Goal: Check status: Check status

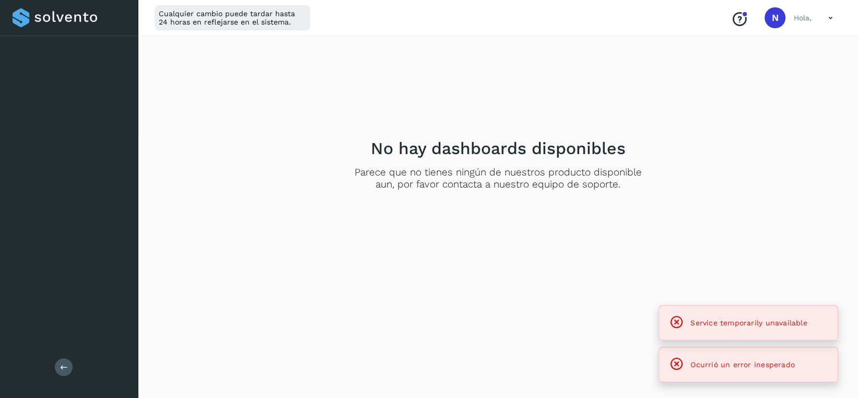
click at [69, 364] on button at bounding box center [64, 367] width 18 height 18
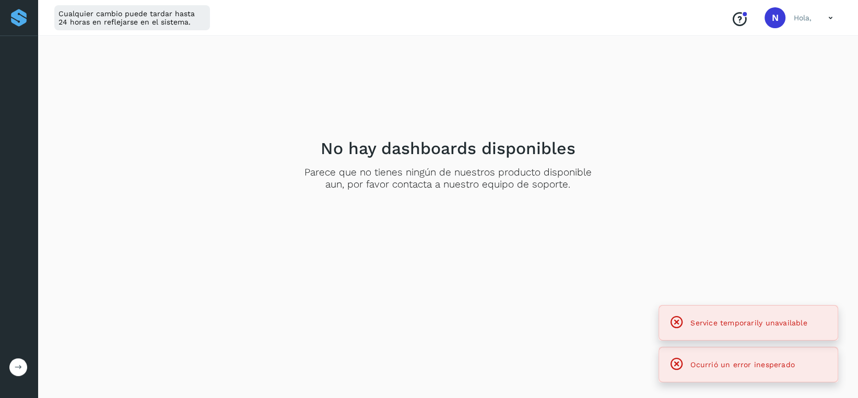
click at [69, 364] on div "No hay dashboards disponibles Parece que no tienes ningún de nuestros producto …" at bounding box center [448, 215] width 821 height 366
